Goal: Communication & Community: Answer question/provide support

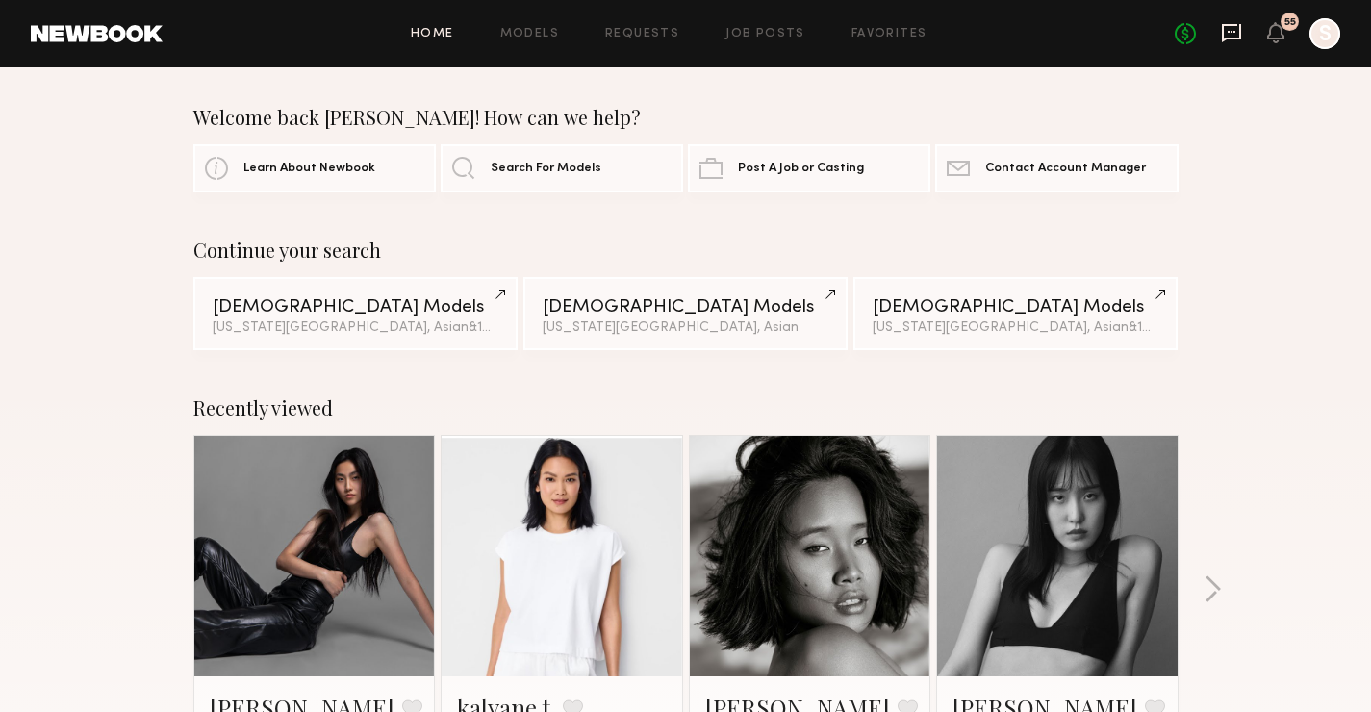
click at [1236, 35] on icon at bounding box center [1231, 32] width 21 height 21
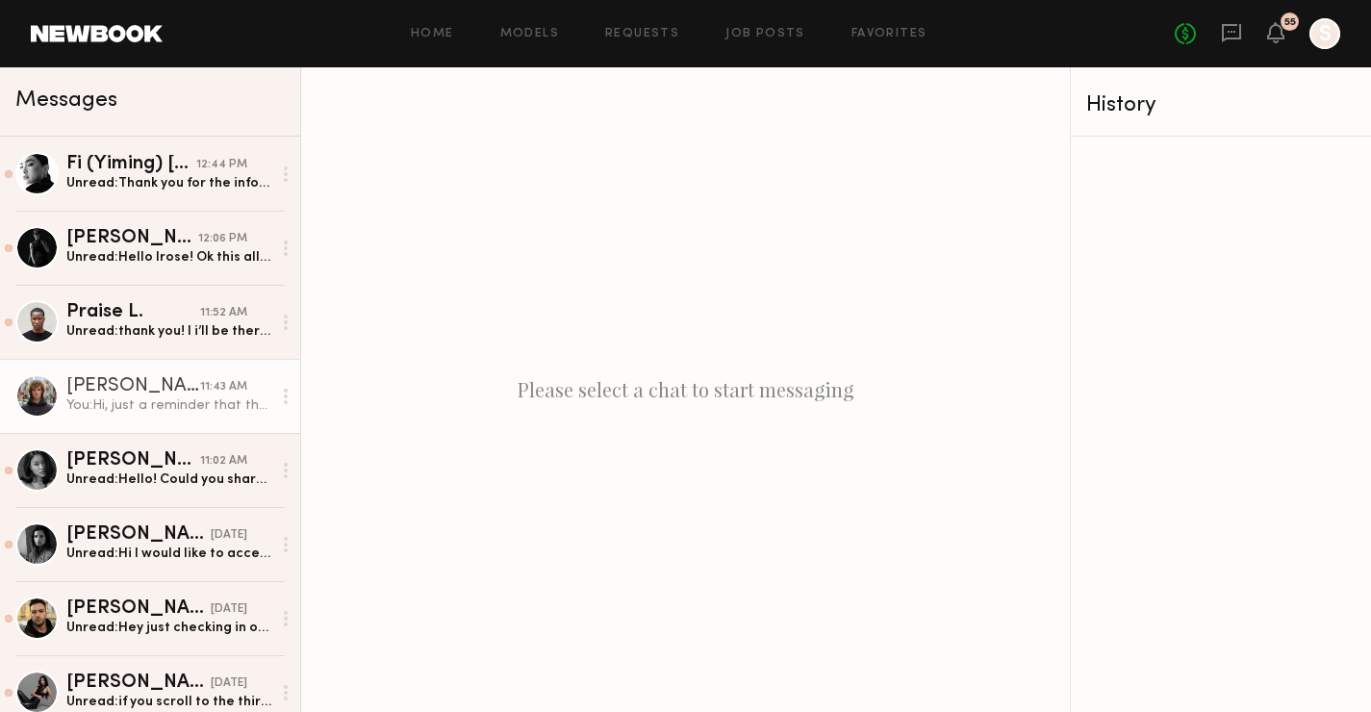
click at [167, 385] on div "[PERSON_NAME]" at bounding box center [133, 386] width 134 height 19
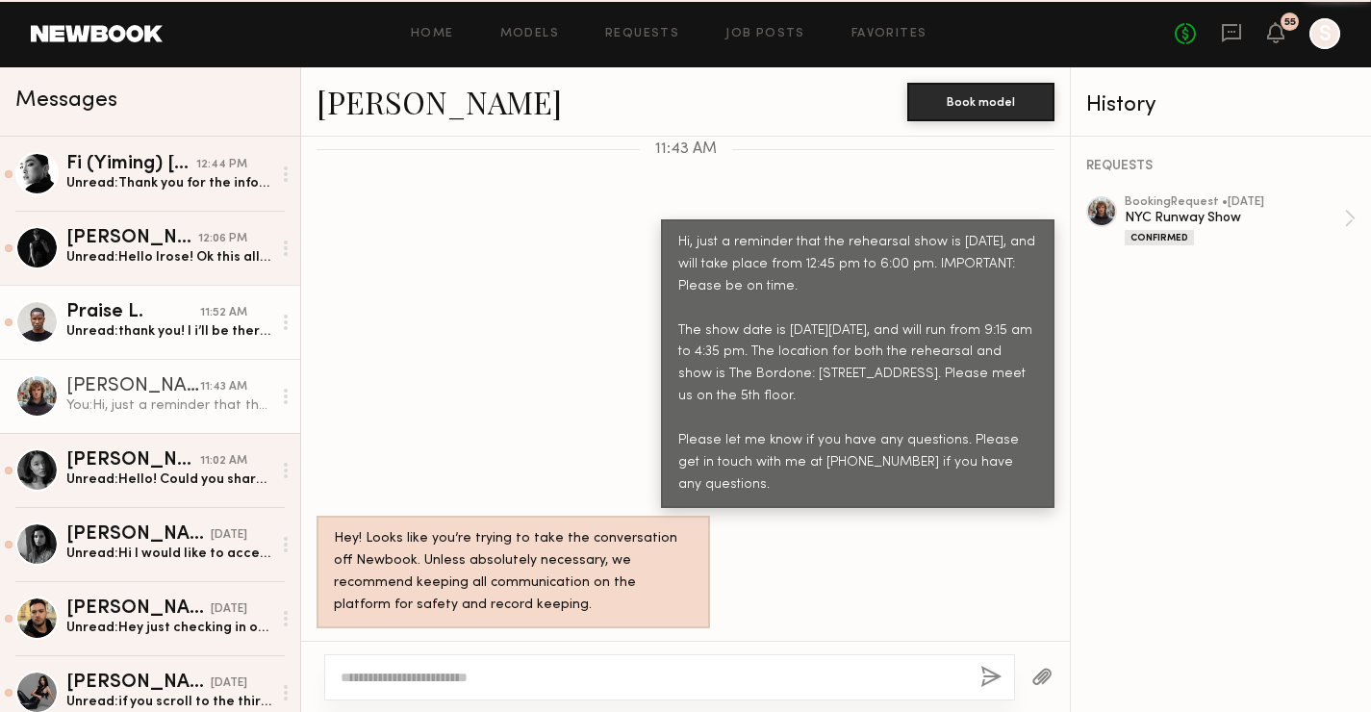
scroll to position [2049, 0]
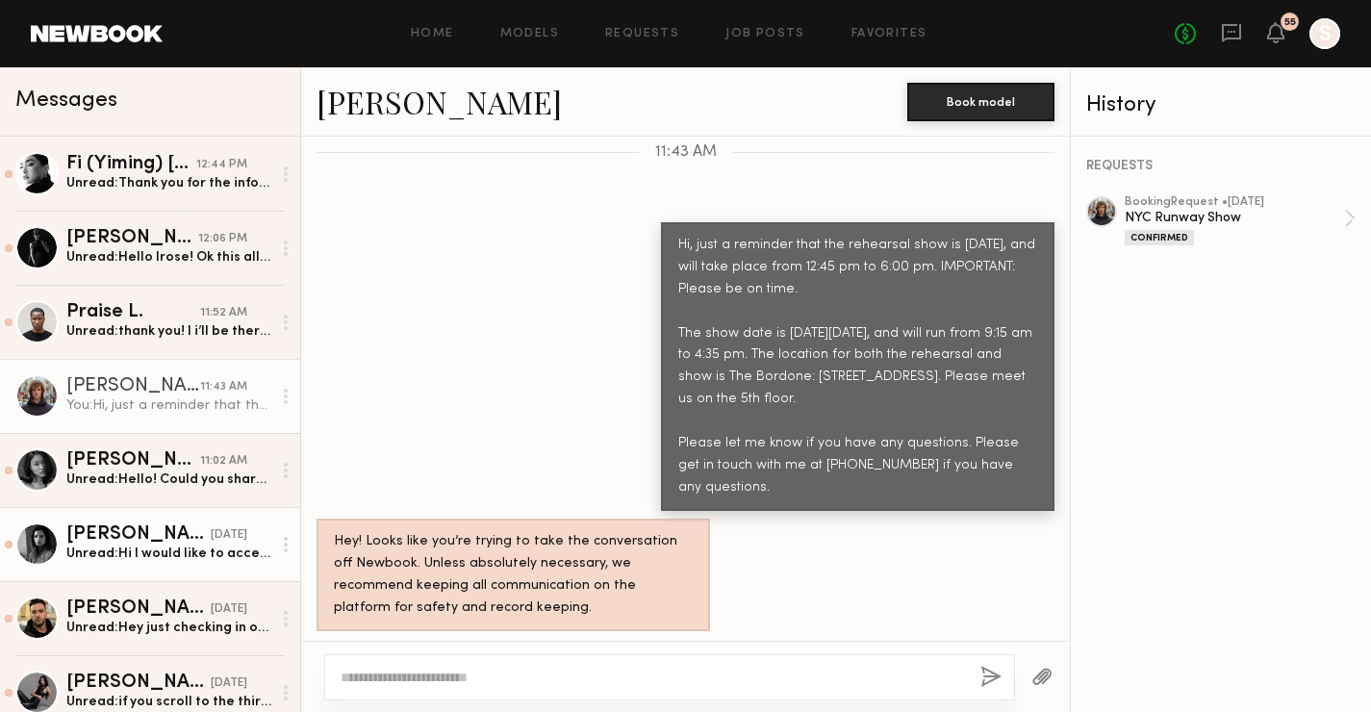
click at [119, 574] on link "[PERSON_NAME] [DATE] Unread: Hi I would like to accept the request could you gi…" at bounding box center [150, 544] width 300 height 74
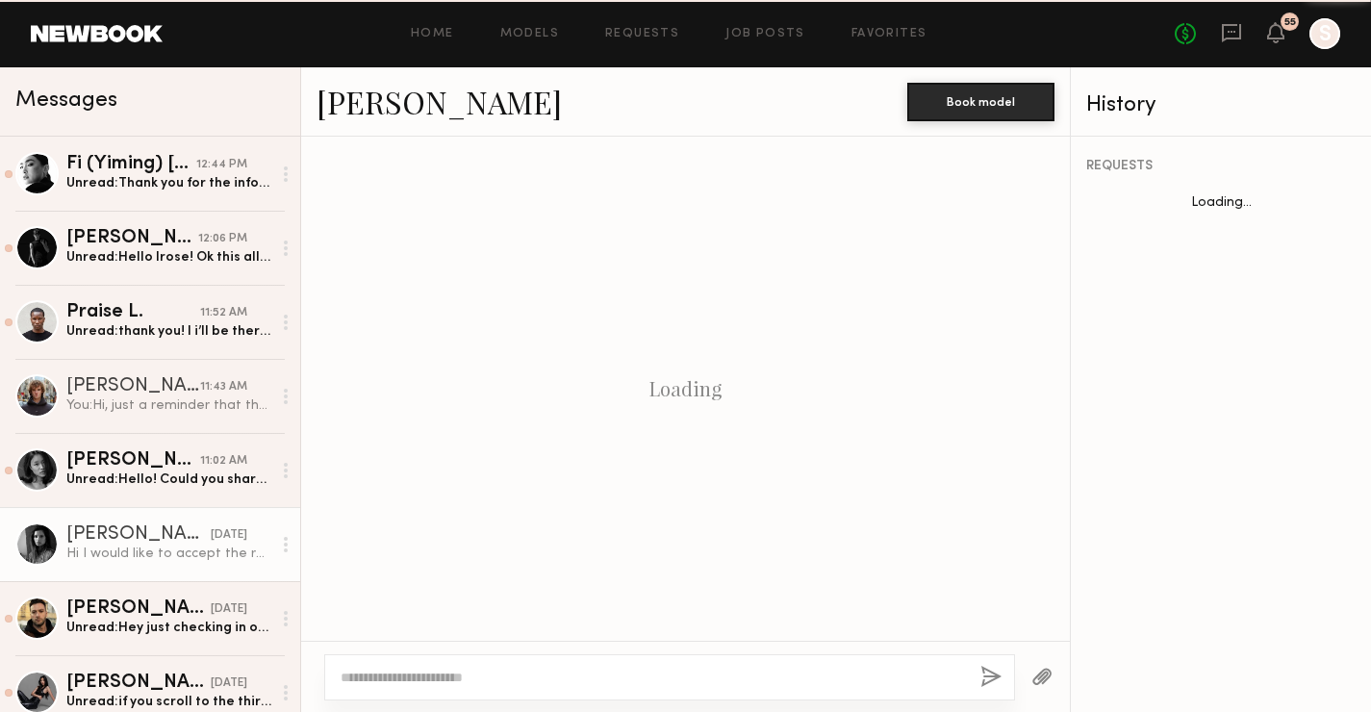
scroll to position [749, 0]
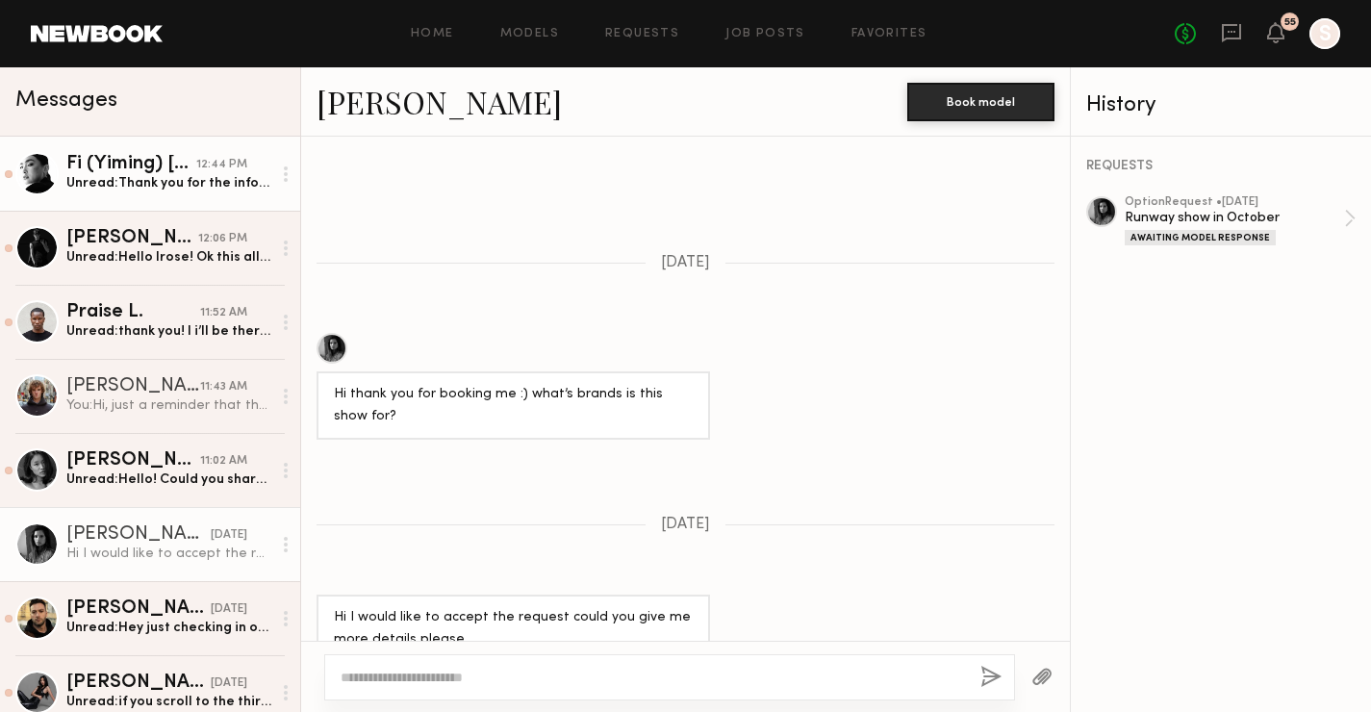
click at [191, 194] on link "Fi (Yiming) [PERSON_NAME] 12:44 PM Unread: Thank you for the info! See you [DAT…" at bounding box center [150, 174] width 300 height 74
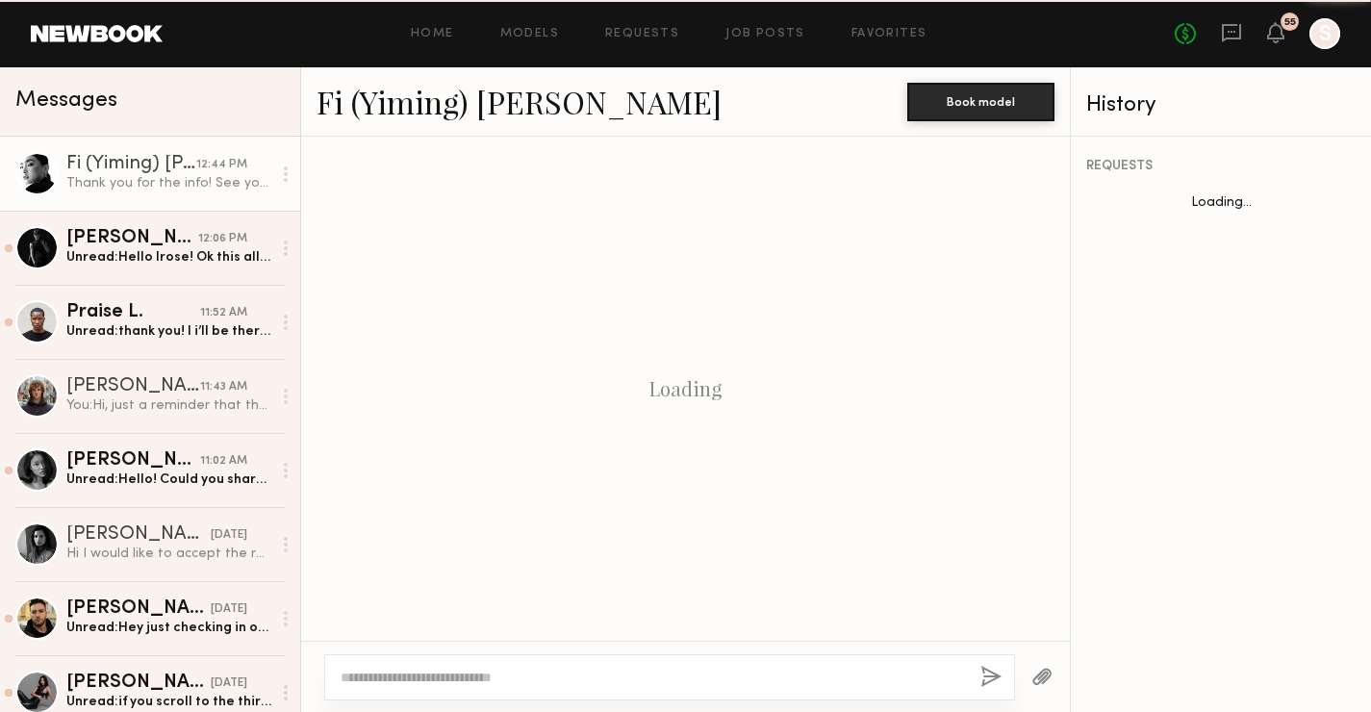
scroll to position [1274, 0]
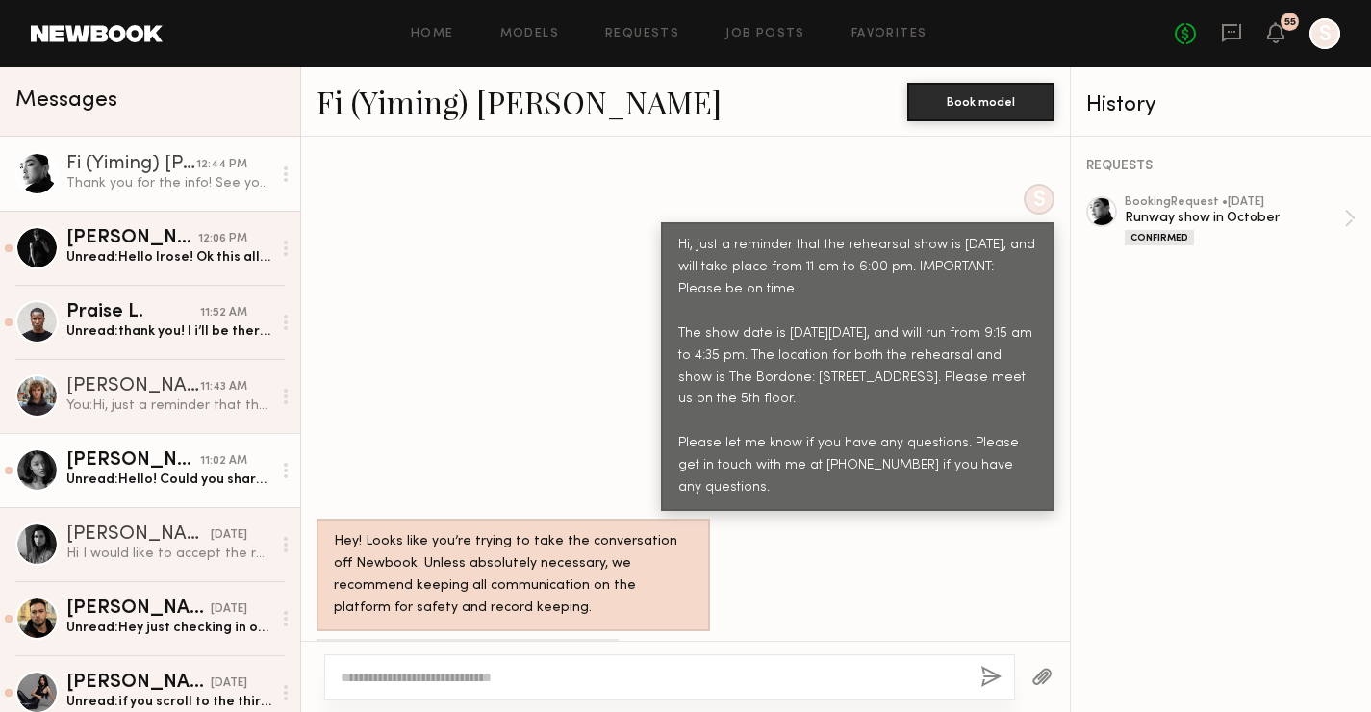
click at [94, 471] on div "Unread: Hello! Could you share who the designers will be please" at bounding box center [168, 480] width 205 height 18
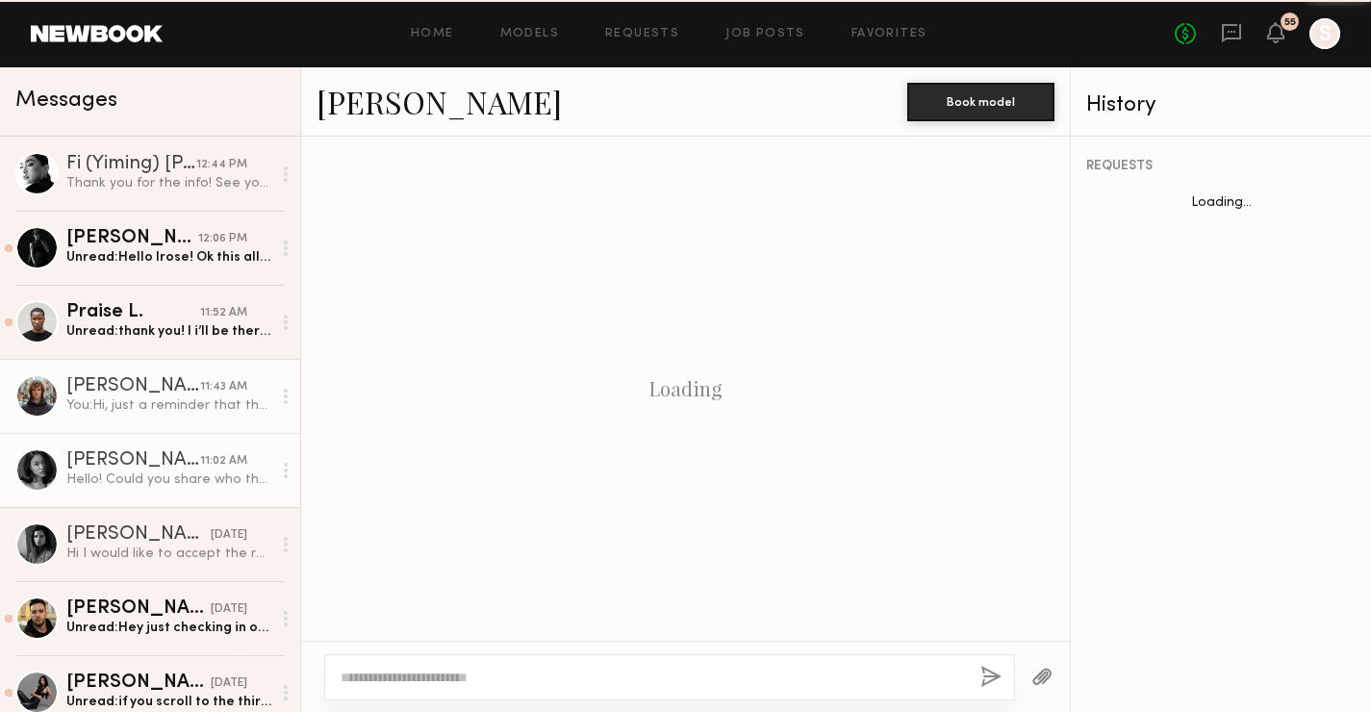
scroll to position [504, 0]
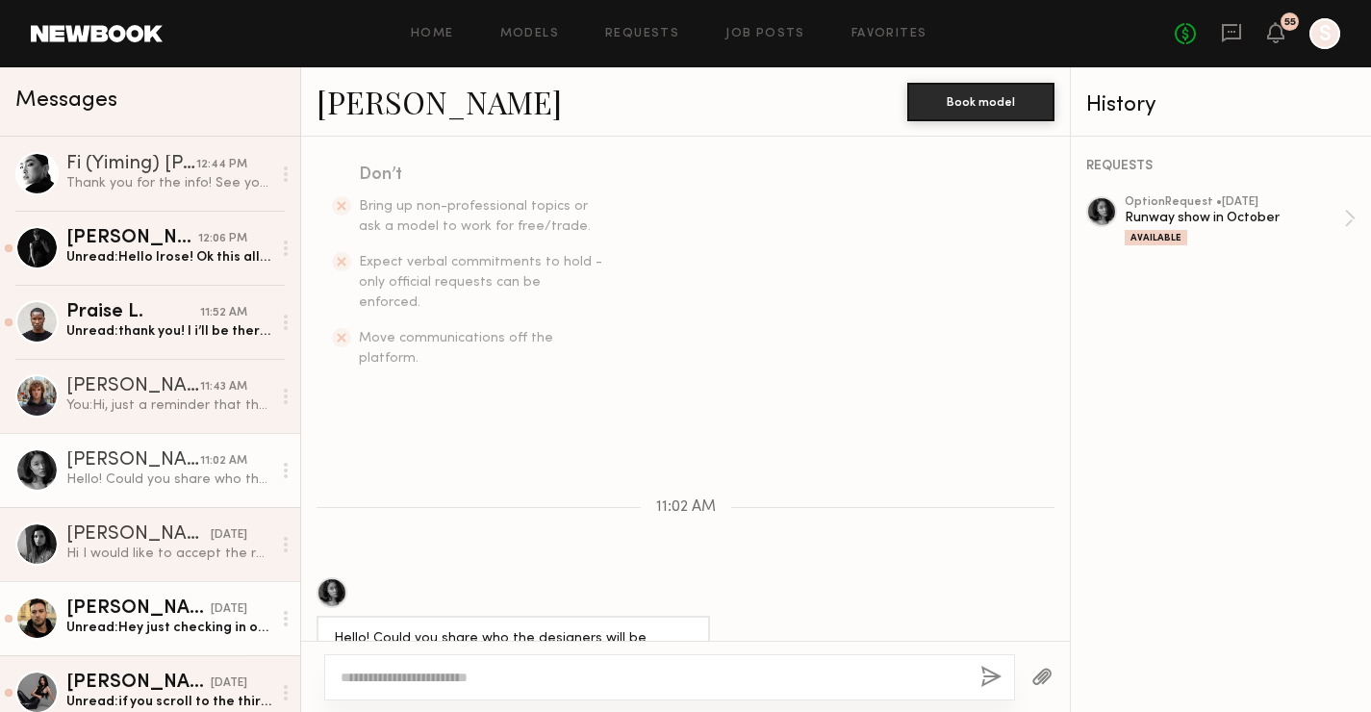
click at [163, 595] on link "Matthew K. yesterday Unread: Hey just checking in on this" at bounding box center [150, 618] width 300 height 74
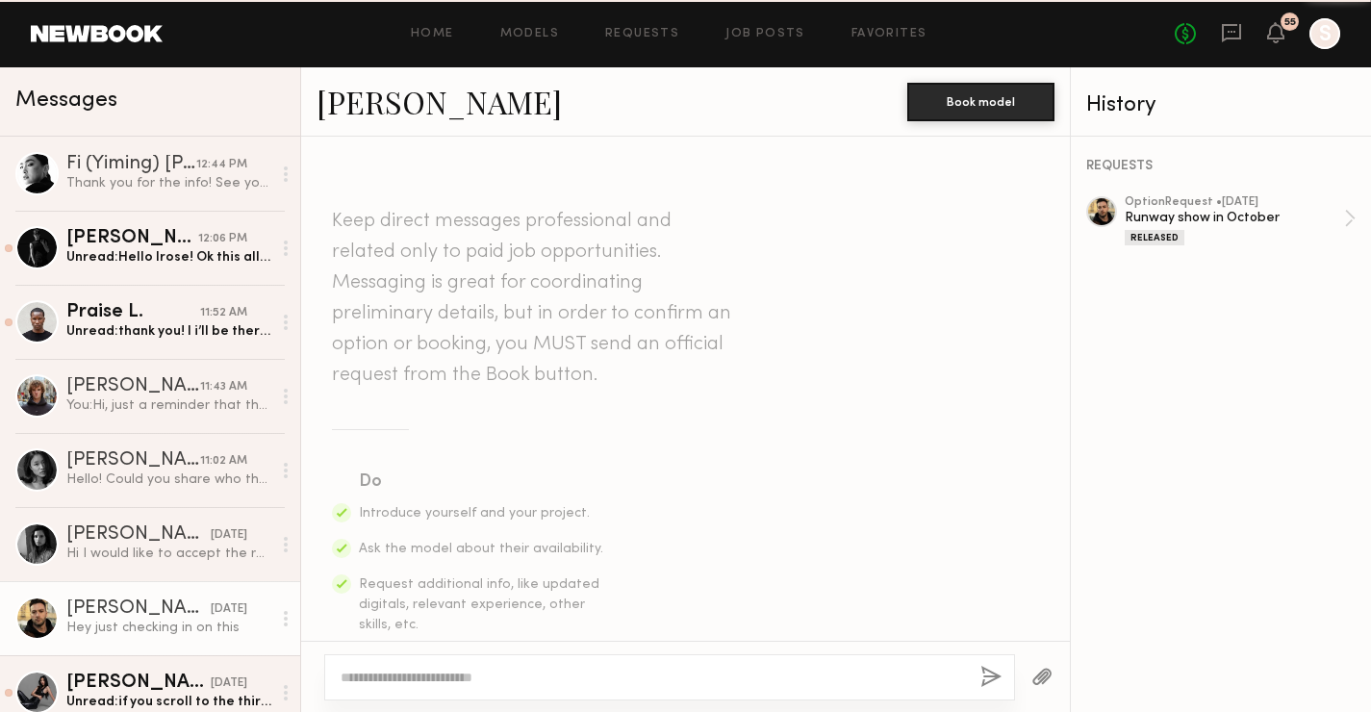
scroll to position [504, 0]
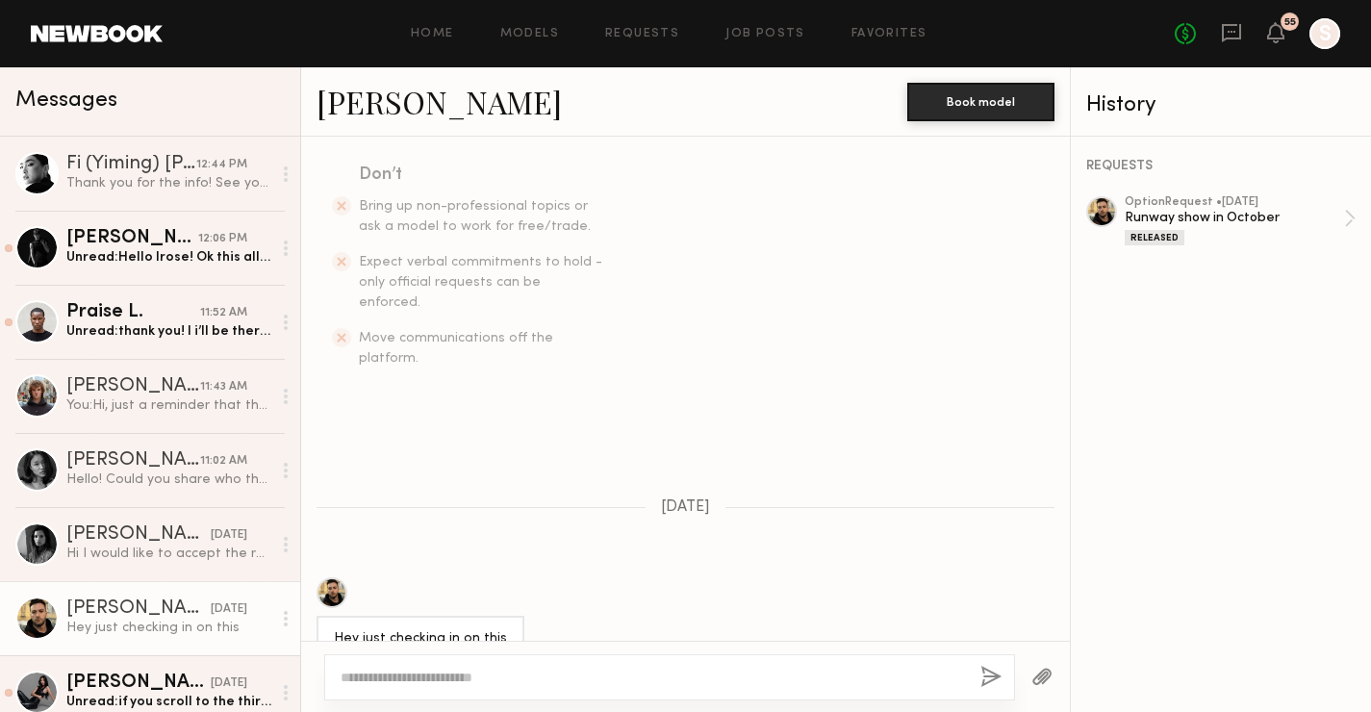
click at [329, 577] on div at bounding box center [332, 592] width 31 height 31
